Goal: Communication & Community: Answer question/provide support

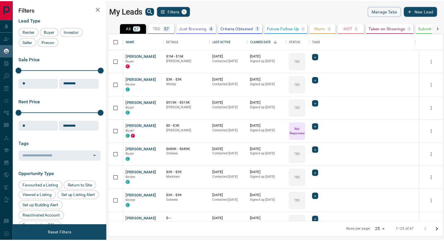
scroll to position [185, 334]
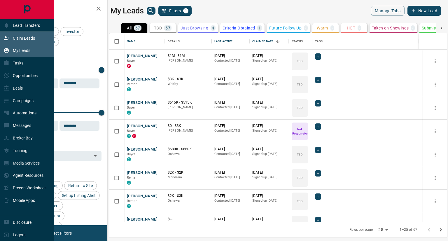
click at [25, 35] on div "Claim Leads" at bounding box center [20, 38] width 32 height 10
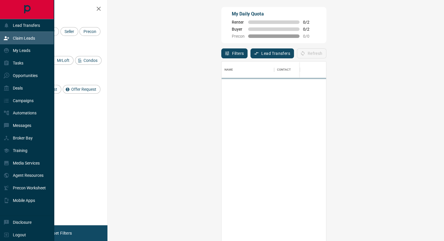
scroll to position [179, 319]
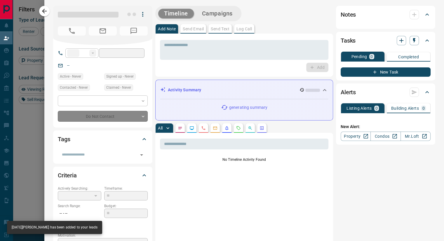
type input "**"
type input "**********"
type input "**"
type input "*"
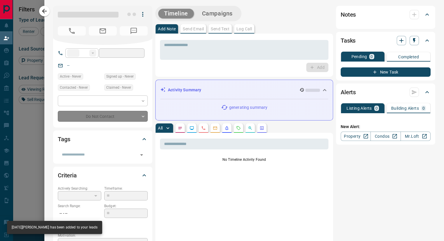
type input "**********"
type input "*******"
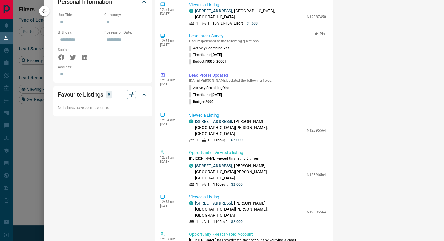
scroll to position [397, 0]
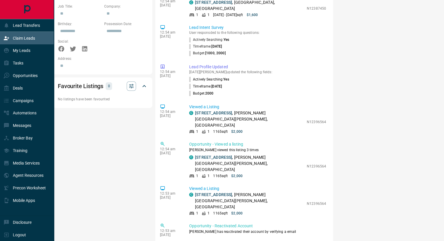
click at [12, 39] on div "Claim Leads" at bounding box center [20, 38] width 32 height 10
click at [27, 50] on p "My Leads" at bounding box center [22, 50] width 18 height 5
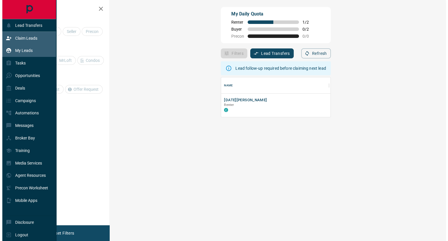
scroll to position [35, 319]
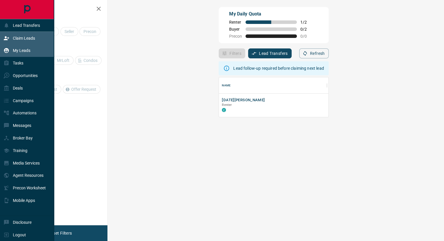
click at [27, 50] on p "My Leads" at bounding box center [22, 50] width 18 height 5
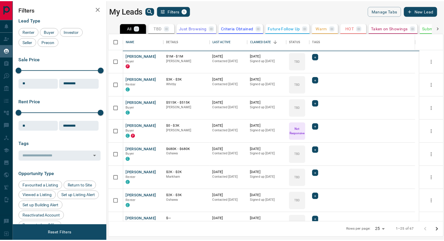
scroll to position [185, 334]
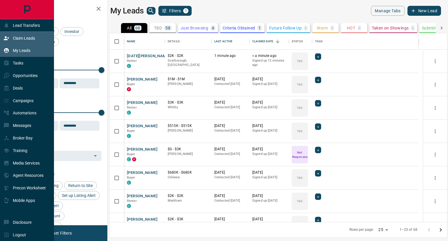
click at [7, 39] on icon at bounding box center [7, 38] width 6 height 6
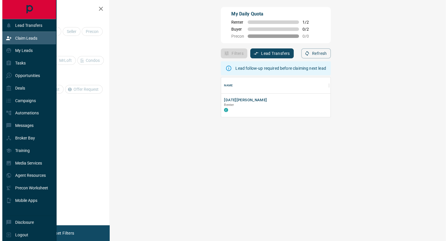
scroll to position [35, 319]
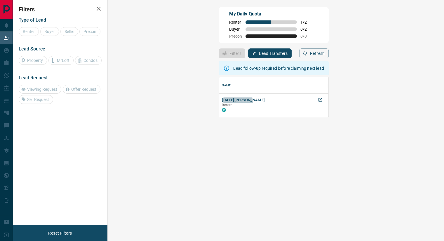
click at [222, 102] on button "[DATE][PERSON_NAME]" at bounding box center [243, 101] width 43 height 6
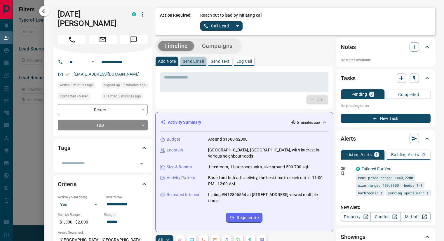
click at [192, 64] on button "Send Email" at bounding box center [193, 61] width 26 height 9
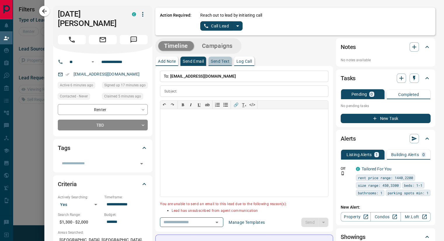
click at [217, 61] on p "Send Text" at bounding box center [220, 61] width 19 height 4
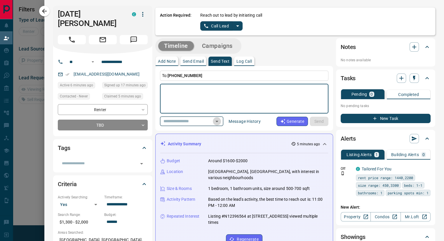
click at [220, 123] on icon "Open" at bounding box center [216, 121] width 7 height 7
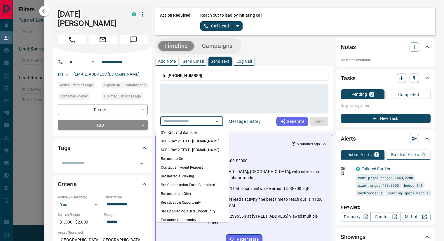
click at [201, 131] on li "GV- Rent and Buy Intro" at bounding box center [192, 132] width 73 height 9
type textarea "**********"
type input "**********"
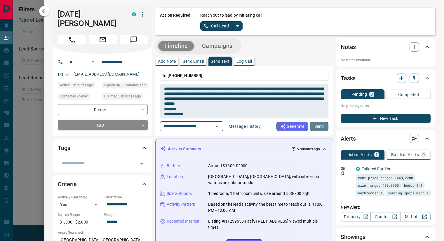
click at [304, 123] on button "Send" at bounding box center [319, 126] width 19 height 9
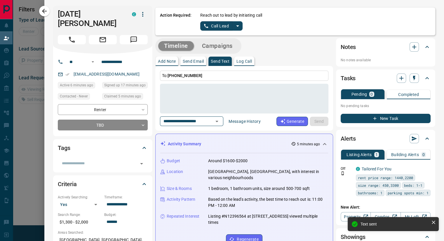
click at [243, 62] on p "Log Call" at bounding box center [243, 61] width 15 height 4
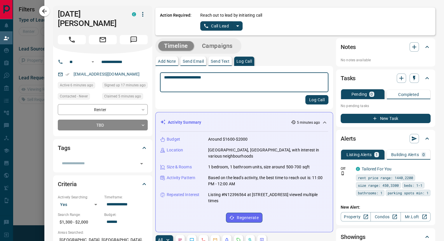
type textarea "**********"
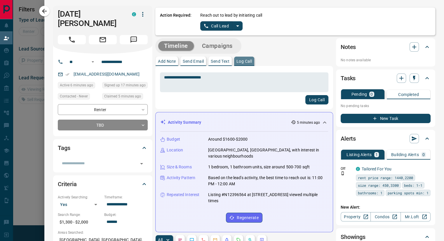
click at [243, 59] on p "Log Call" at bounding box center [243, 61] width 15 height 4
click at [244, 61] on p "Log Call" at bounding box center [243, 61] width 15 height 4
click at [304, 100] on button "Log Call" at bounding box center [316, 99] width 23 height 9
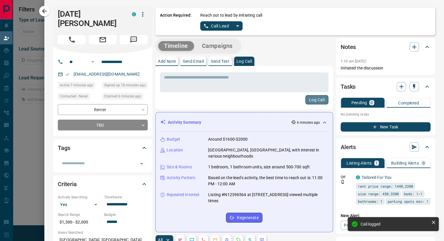
click at [304, 100] on button "Log Call" at bounding box center [316, 99] width 23 height 9
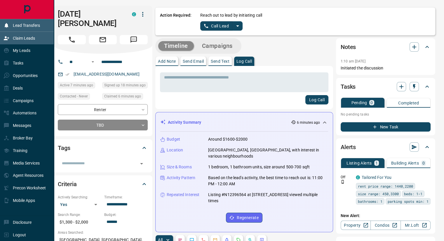
click at [29, 25] on p "Lead Transfers" at bounding box center [26, 25] width 27 height 5
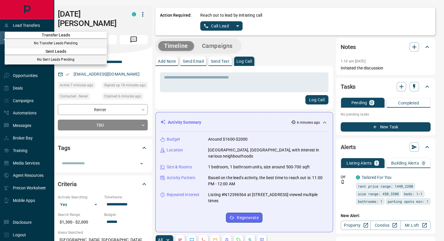
click at [29, 25] on div at bounding box center [222, 120] width 444 height 241
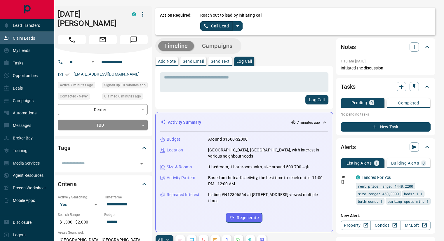
click at [28, 39] on p "Claim Leads" at bounding box center [24, 38] width 22 height 5
click at [29, 34] on div "Claim Leads" at bounding box center [20, 38] width 32 height 10
click at [20, 23] on p "Lead Transfers" at bounding box center [26, 25] width 27 height 5
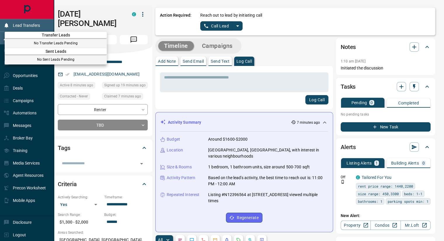
click at [20, 23] on div at bounding box center [222, 120] width 444 height 241
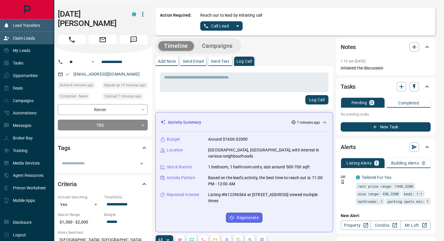
click at [20, 23] on p "Lead Transfers" at bounding box center [26, 25] width 27 height 5
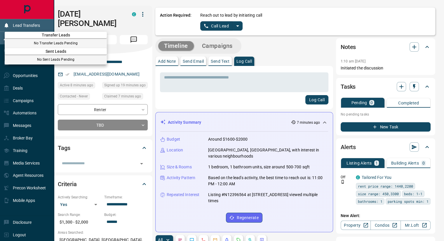
click at [20, 23] on div at bounding box center [222, 120] width 444 height 241
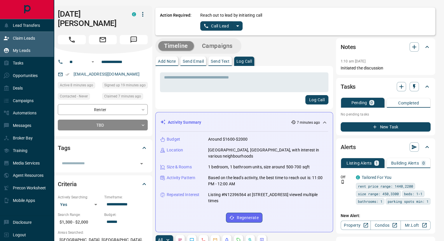
click at [27, 54] on div "My Leads" at bounding box center [17, 51] width 27 height 10
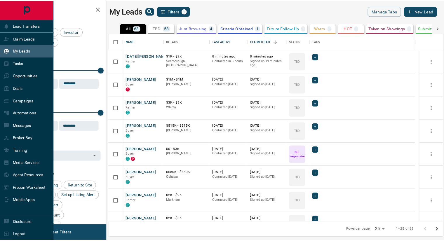
scroll to position [185, 334]
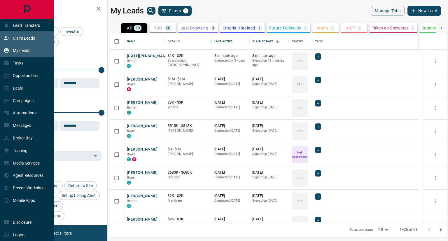
click at [18, 36] on p "Claim Leads" at bounding box center [24, 38] width 22 height 5
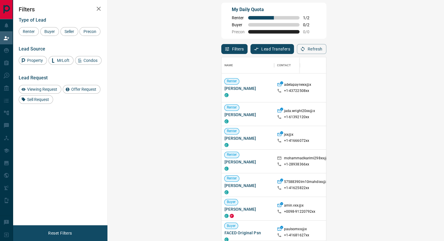
scroll to position [179, 319]
click at [48, 32] on span "Buyer" at bounding box center [49, 31] width 15 height 5
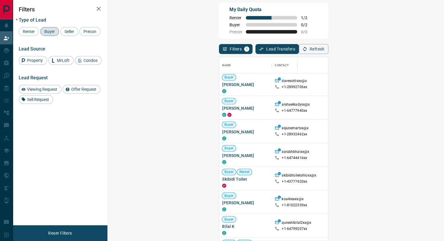
scroll to position [1046, 0]
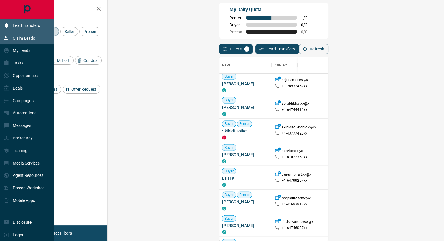
click at [8, 26] on icon at bounding box center [6, 25] width 4 height 5
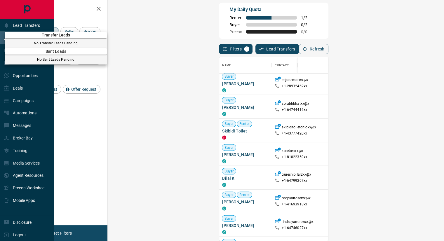
click at [68, 19] on div at bounding box center [222, 120] width 444 height 241
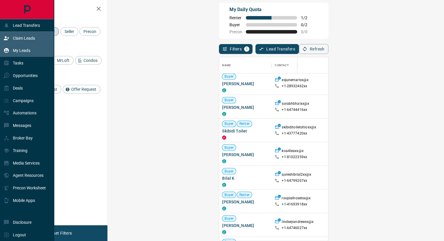
click at [23, 51] on p "My Leads" at bounding box center [22, 50] width 18 height 5
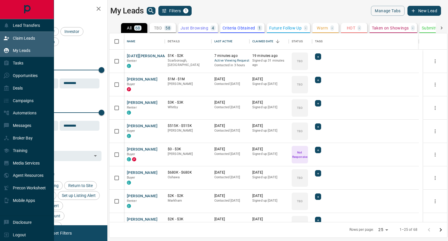
click at [22, 36] on p "Claim Leads" at bounding box center [24, 38] width 22 height 5
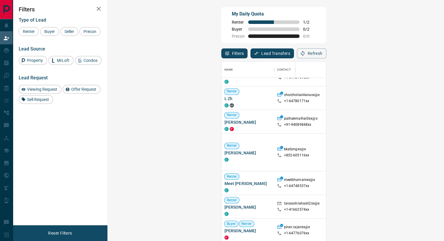
scroll to position [711, 0]
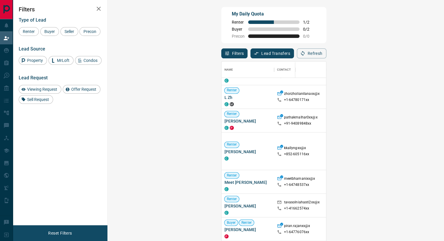
click at [304, 72] on div "Search Range" at bounding box center [367, 70] width 22 height 16
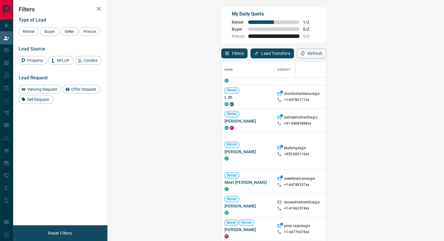
click at [304, 72] on div "Search Range" at bounding box center [367, 70] width 22 height 16
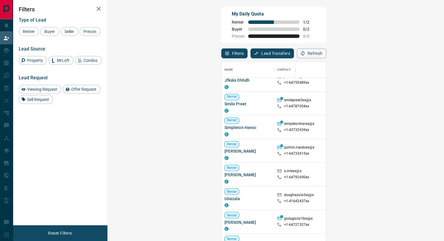
scroll to position [2215, 0]
